Goal: Find specific page/section: Find specific page/section

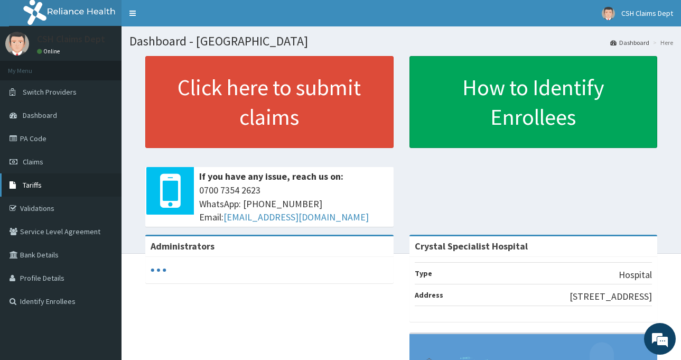
click at [39, 188] on span "Tariffs" at bounding box center [32, 185] width 19 height 10
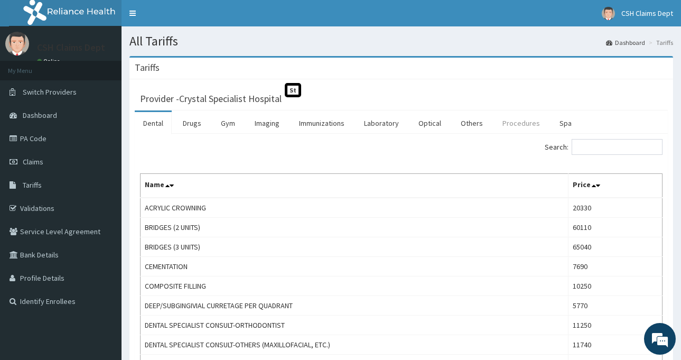
click at [526, 122] on link "Procedures" at bounding box center [521, 123] width 54 height 22
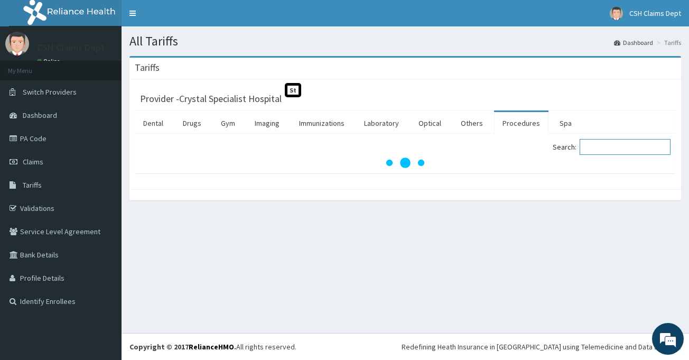
click at [636, 147] on input "Search:" at bounding box center [625, 147] width 91 height 16
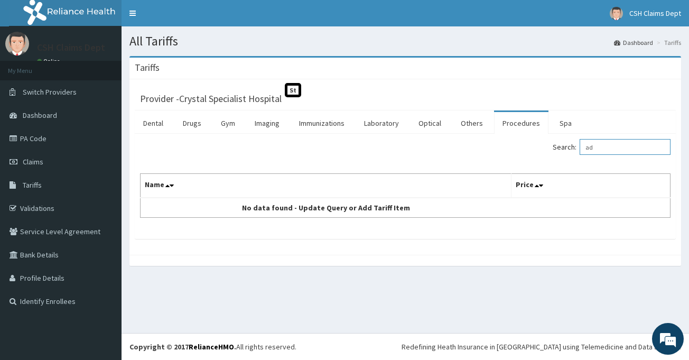
type input "a"
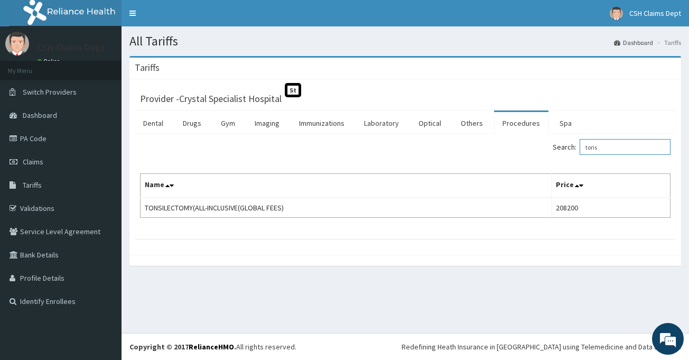
type input "tons"
